Goal: Task Accomplishment & Management: Manage account settings

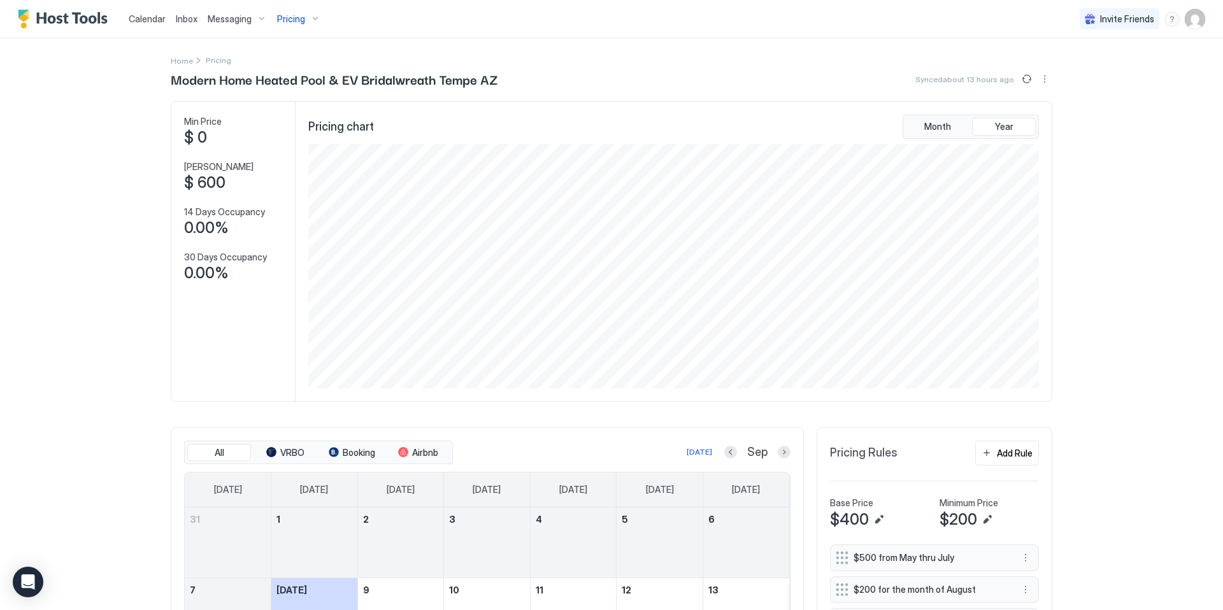
click at [286, 17] on span "Pricing" at bounding box center [291, 18] width 28 height 11
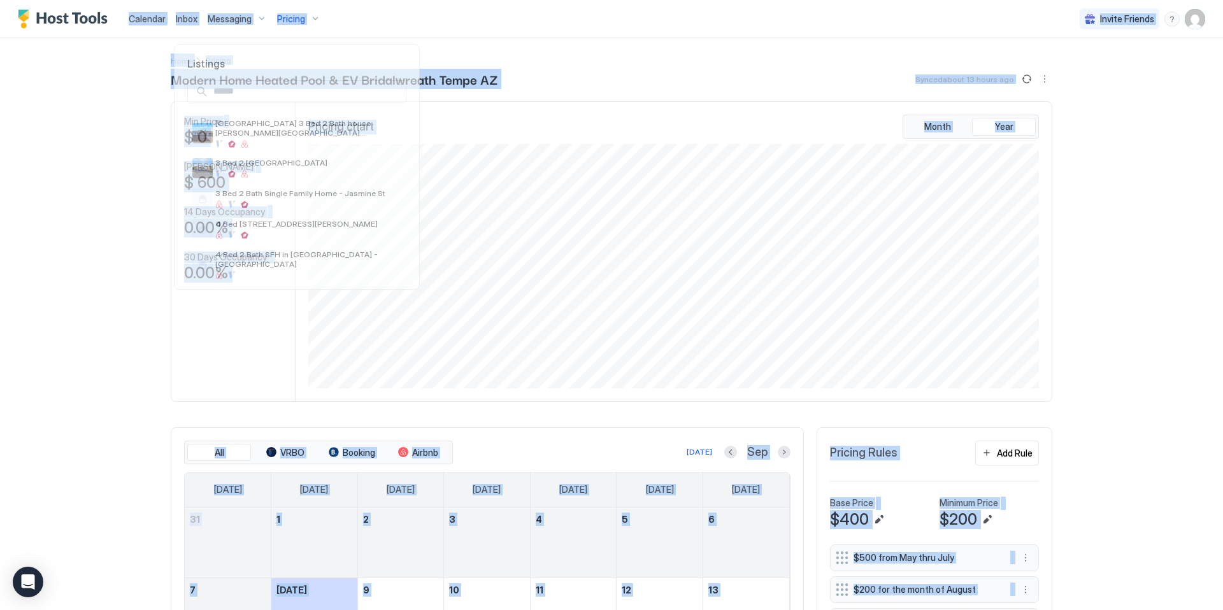
click at [286, 17] on div at bounding box center [611, 305] width 1223 height 610
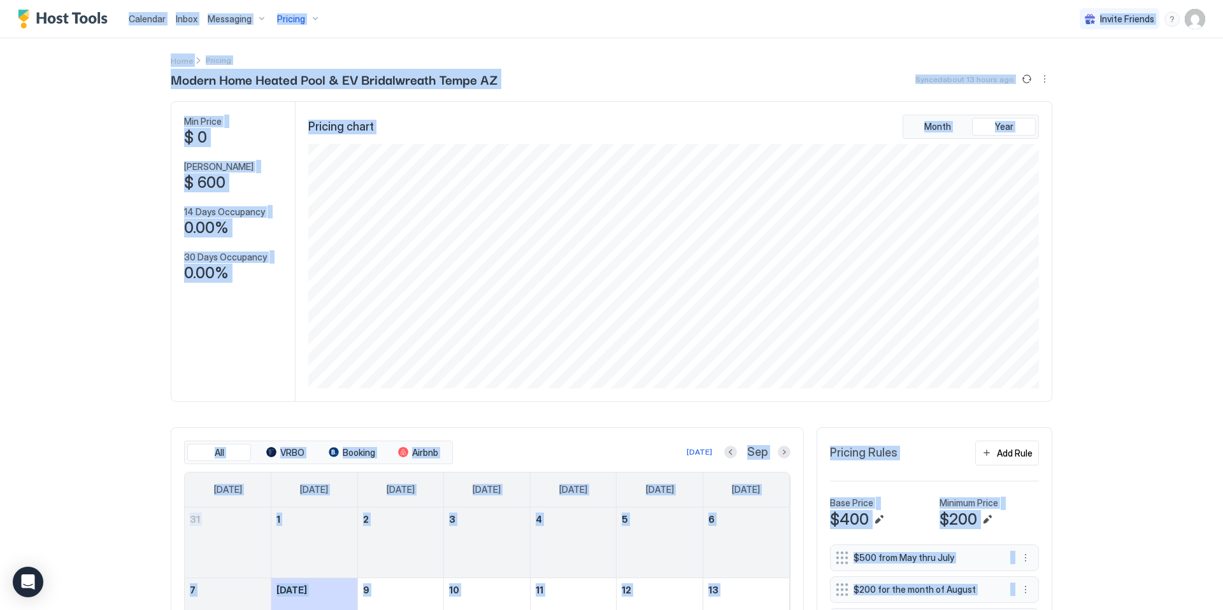
click at [286, 17] on span "Pricing" at bounding box center [291, 18] width 28 height 11
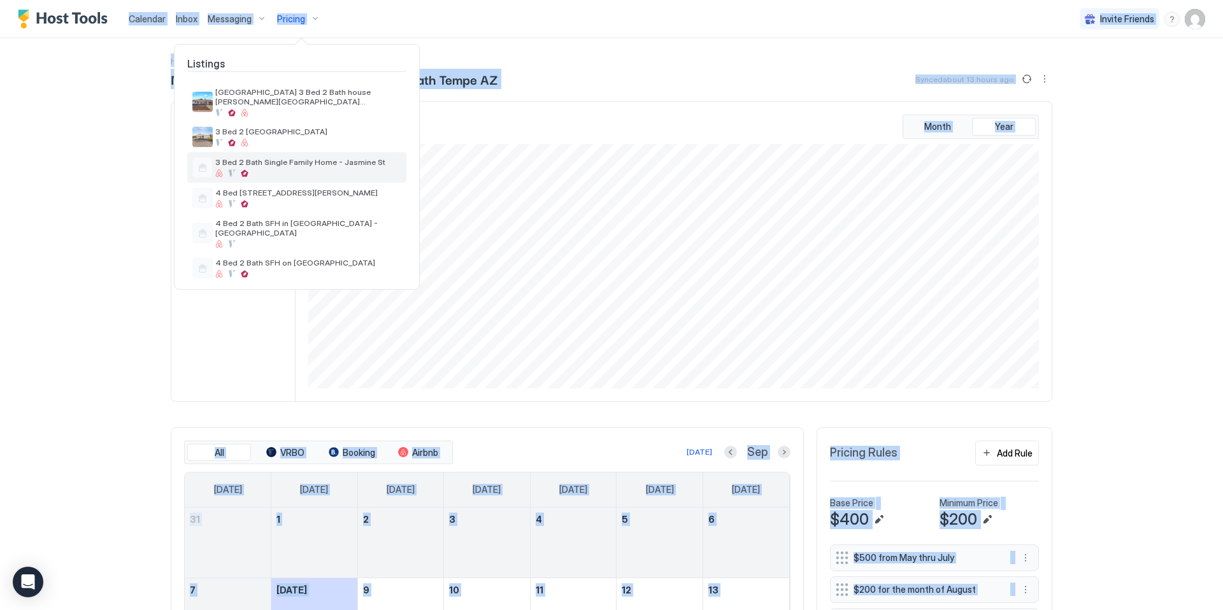
scroll to position [34, 0]
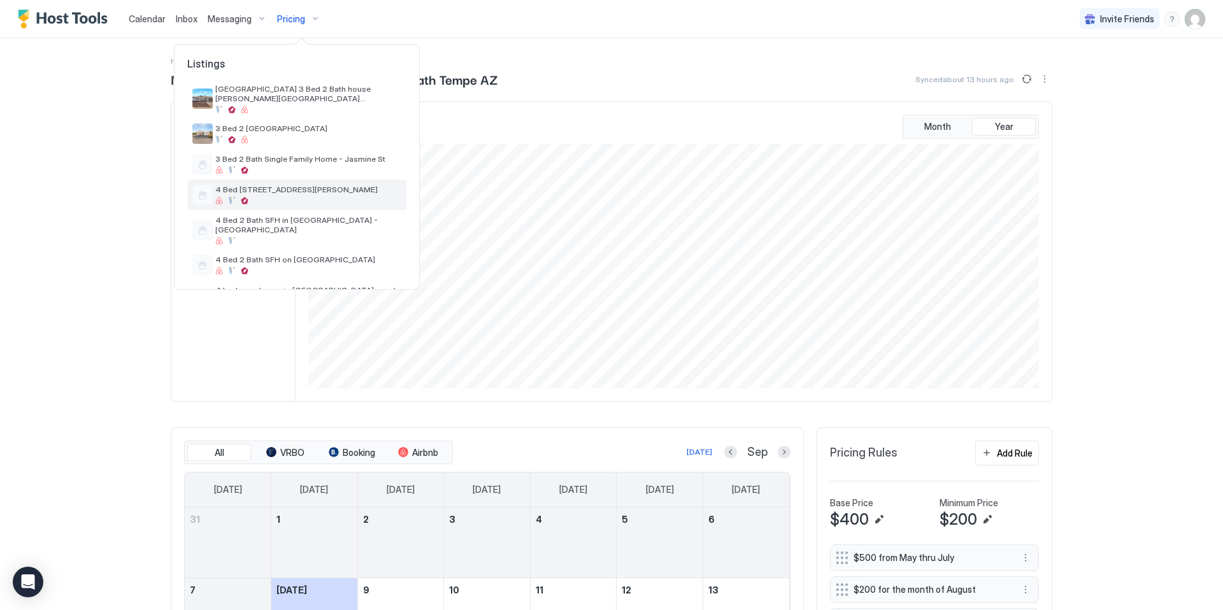
click at [273, 194] on span "4 Bed [STREET_ADDRESS][PERSON_NAME]" at bounding box center [308, 190] width 186 height 10
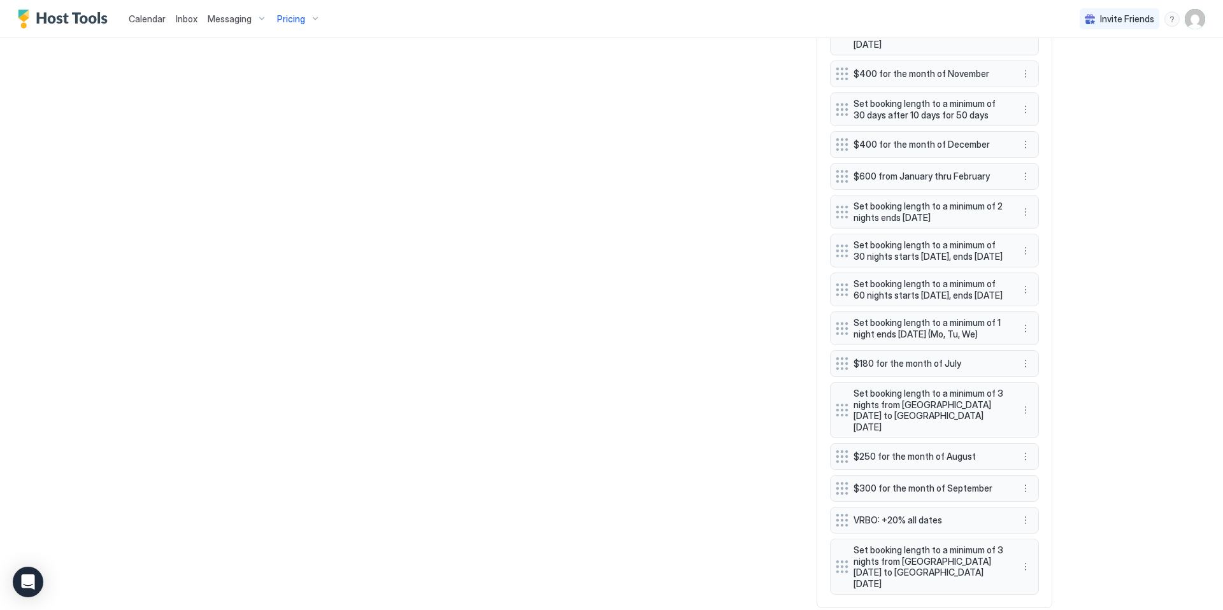
scroll to position [995, 0]
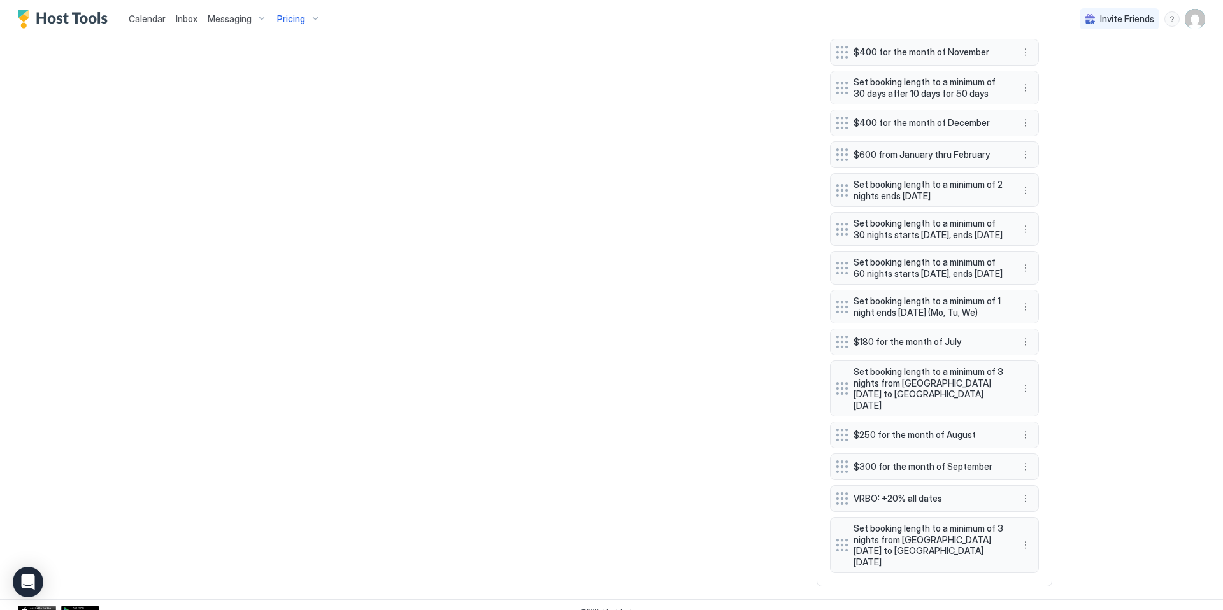
click at [1139, 315] on div "Calendar Inbox Messaging Pricing Invite Friends KG Home Pricing 4 Bed 2 [GEOGRA…" at bounding box center [611, 305] width 1223 height 610
click at [1029, 224] on button "More options" at bounding box center [1025, 229] width 15 height 15
click at [1090, 218] on div at bounding box center [611, 305] width 1223 height 610
click at [1027, 224] on button "More options" at bounding box center [1025, 229] width 15 height 15
click at [1045, 239] on span "Edit" at bounding box center [1044, 241] width 14 height 10
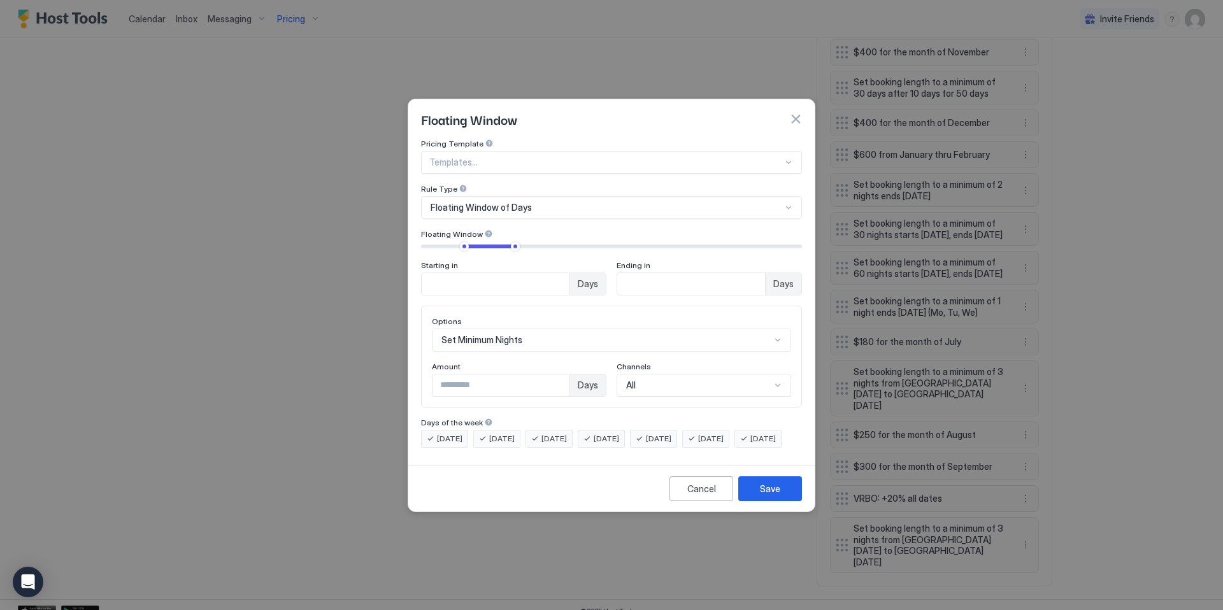
click at [497, 274] on input "**" at bounding box center [496, 284] width 148 height 22
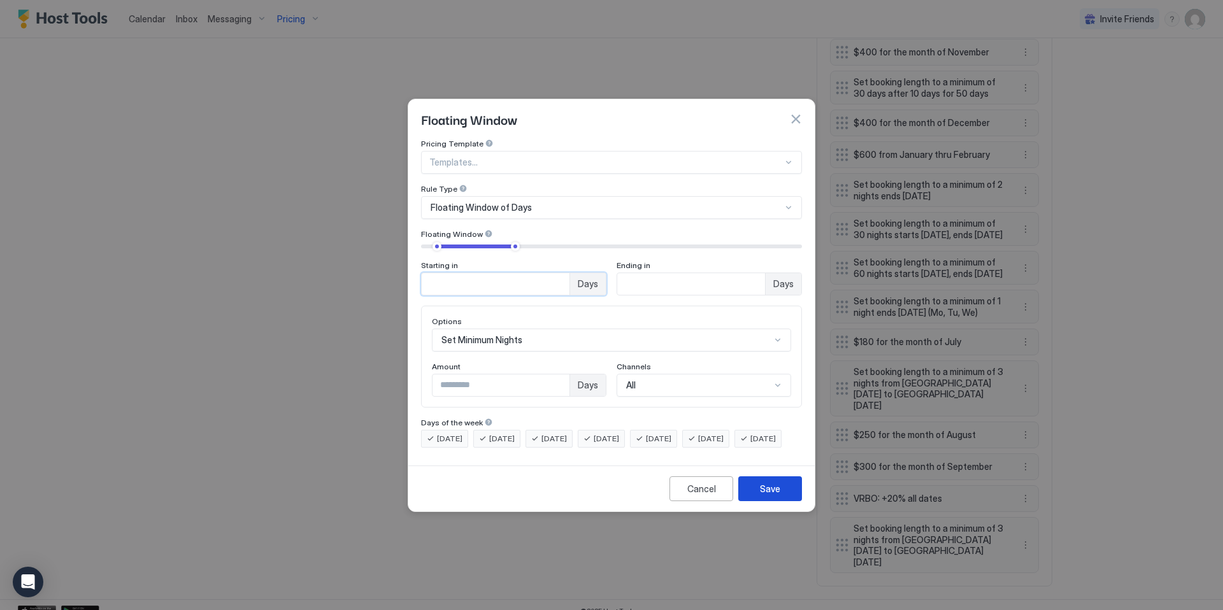
type input "*"
click at [764, 495] on div "Save" at bounding box center [770, 488] width 20 height 13
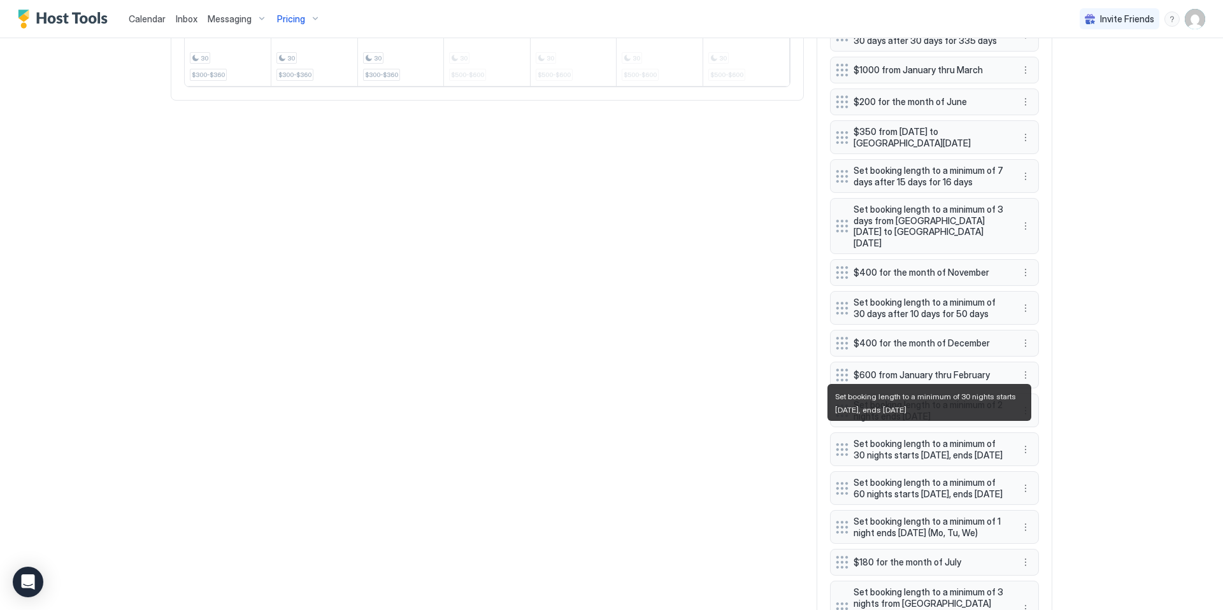
scroll to position [996, 0]
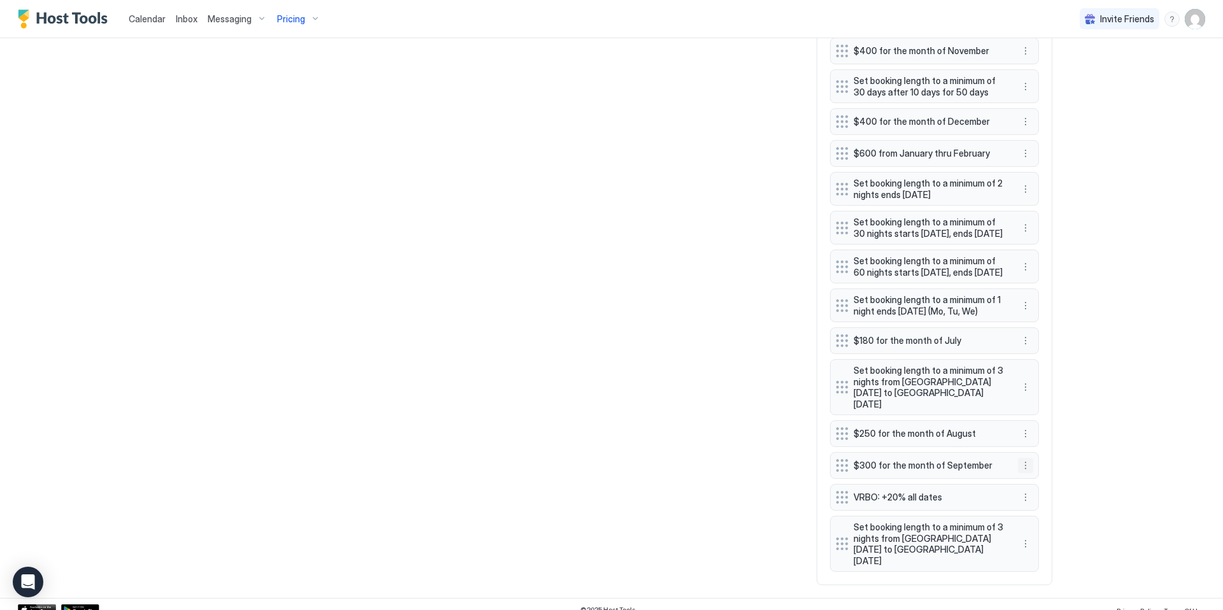
click at [1024, 463] on button "More options" at bounding box center [1025, 465] width 15 height 15
click at [1046, 481] on span "Edit" at bounding box center [1044, 484] width 14 height 10
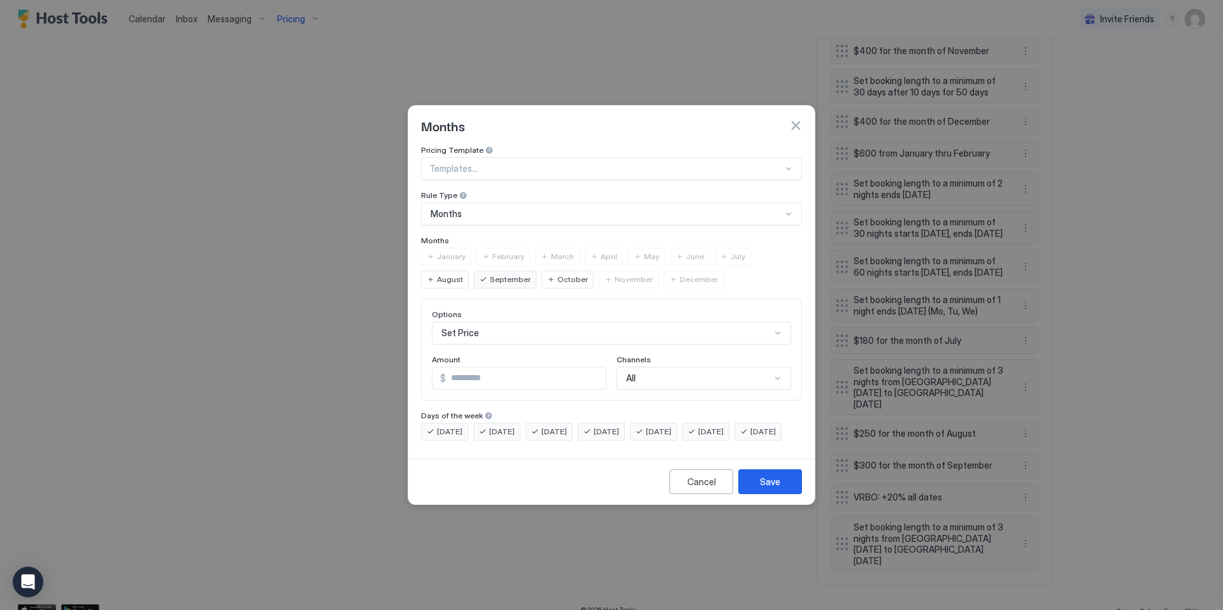
click at [485, 371] on input "***" at bounding box center [526, 378] width 160 height 22
type input "***"
click at [755, 494] on button "Save" at bounding box center [770, 481] width 64 height 25
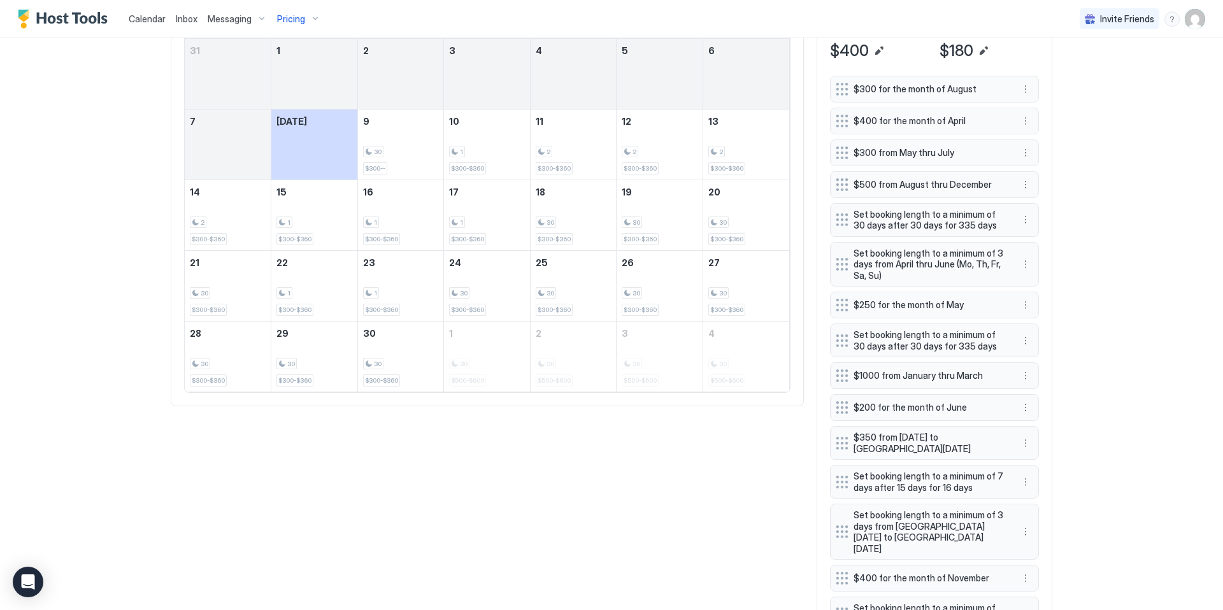
scroll to position [423, 0]
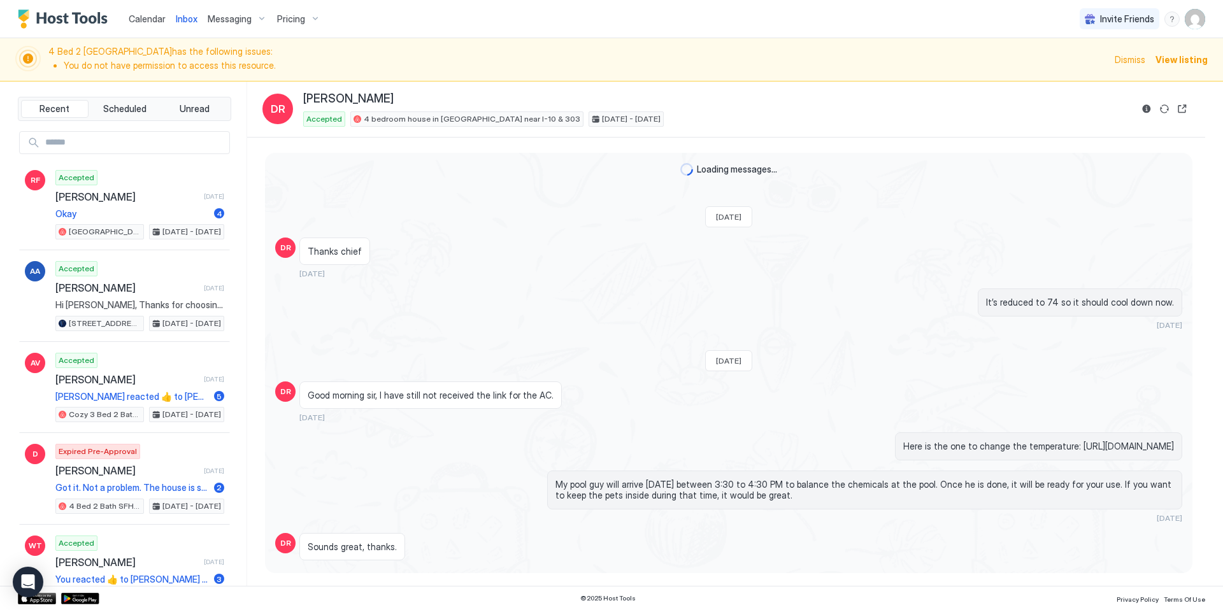
scroll to position [2321, 0]
